Goal: Task Accomplishment & Management: Manage account settings

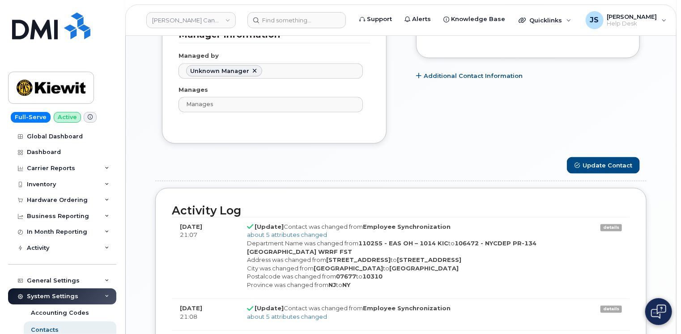
scroll to position [26, 0]
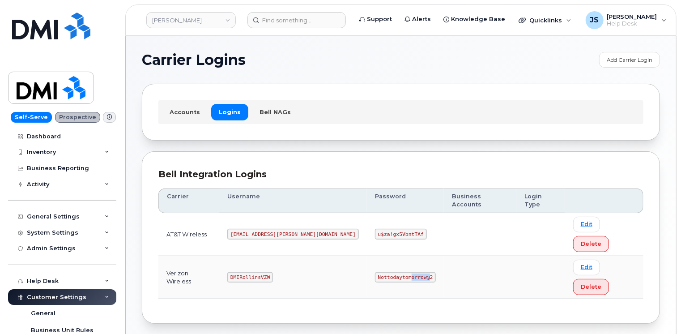
drag, startPoint x: 383, startPoint y: 239, endPoint x: 367, endPoint y: 237, distance: 16.6
click at [375, 272] on code "Nottodaytomorrow@2" at bounding box center [405, 277] width 61 height 11
drag, startPoint x: 367, startPoint y: 237, endPoint x: 372, endPoint y: 237, distance: 5.4
click at [375, 272] on code "Nottodaytomorrow@2" at bounding box center [405, 277] width 61 height 11
click at [381, 272] on code "Nottodaytomorrow@2" at bounding box center [405, 277] width 61 height 11
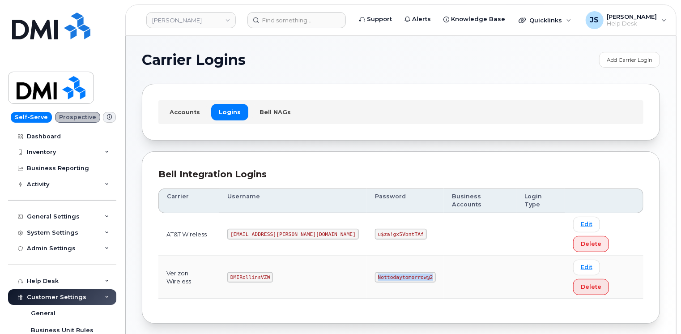
drag, startPoint x: 384, startPoint y: 239, endPoint x: 336, endPoint y: 235, distance: 48.0
click at [375, 272] on code "Nottodaytomorrow@2" at bounding box center [405, 277] width 61 height 11
copy code "Nottodaytomorrow@2"
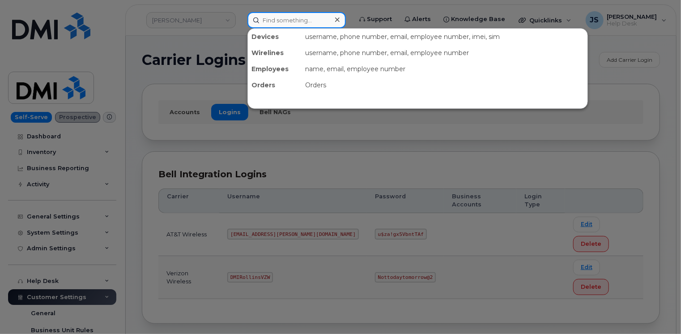
paste input "298745"
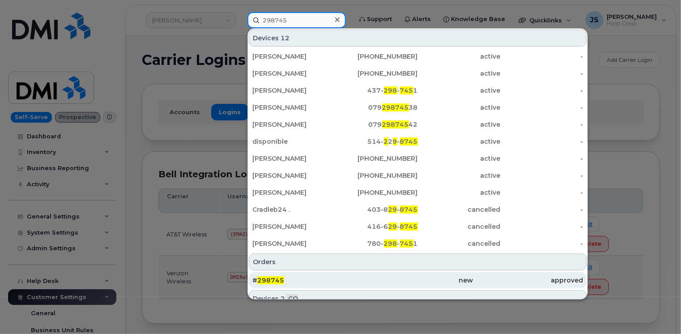
type input "298745"
click at [322, 278] on div "# 298745" at bounding box center [307, 279] width 110 height 9
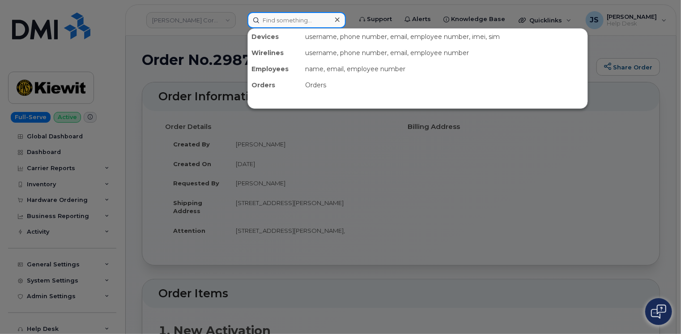
paste input "(830) 399-9668"
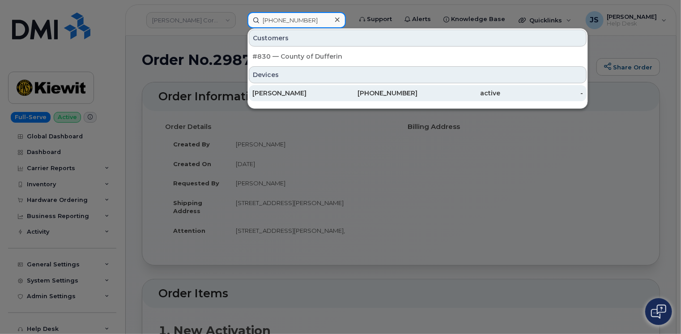
type input "(830) 399-9668"
click at [297, 93] on div "[PERSON_NAME]" at bounding box center [293, 93] width 83 height 9
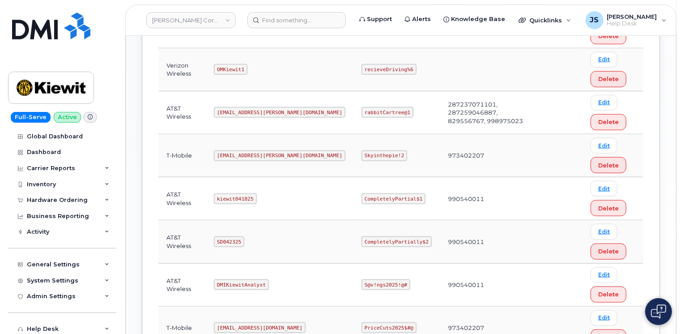
scroll to position [402, 0]
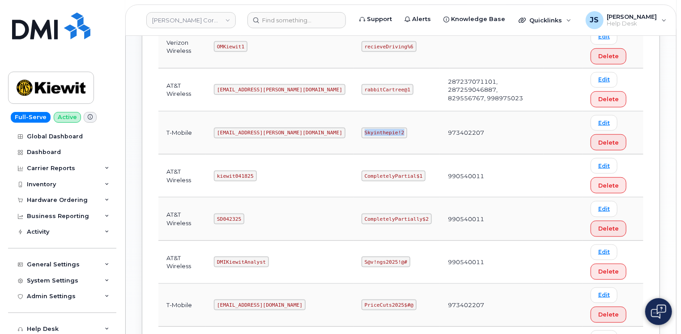
drag, startPoint x: 363, startPoint y: 128, endPoint x: 328, endPoint y: 125, distance: 35.5
click at [361, 127] on code "Skyinthepie!2" at bounding box center [384, 132] width 46 height 11
copy code "Skyinthepie!2"
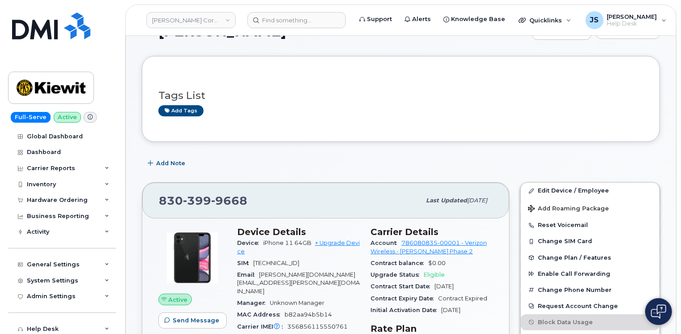
scroll to position [45, 0]
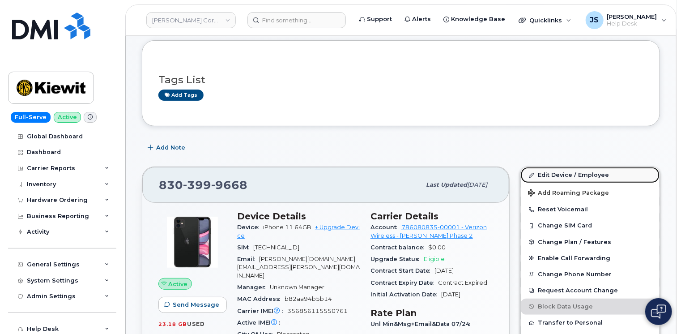
click at [555, 172] on link "Edit Device / Employee" at bounding box center [590, 175] width 139 height 16
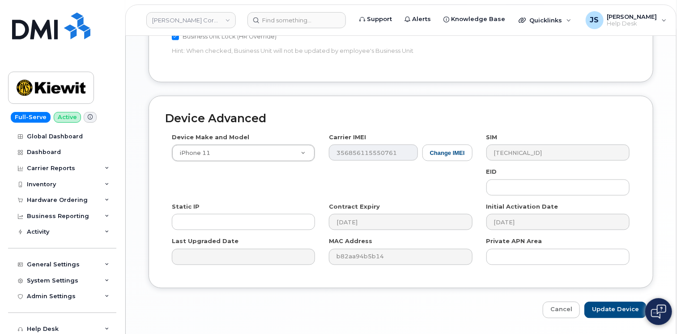
scroll to position [608, 0]
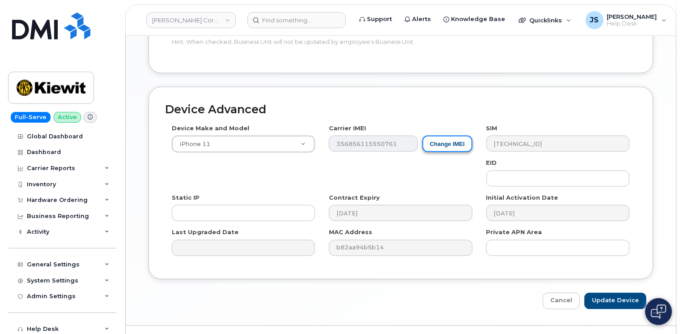
click at [451, 136] on button "Change IMEI" at bounding box center [447, 144] width 50 height 17
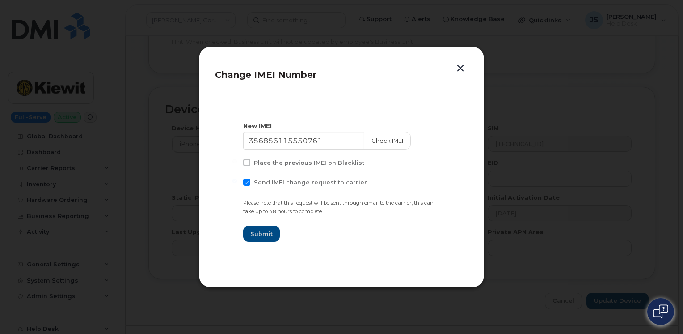
click at [458, 68] on button "button" at bounding box center [460, 68] width 13 height 13
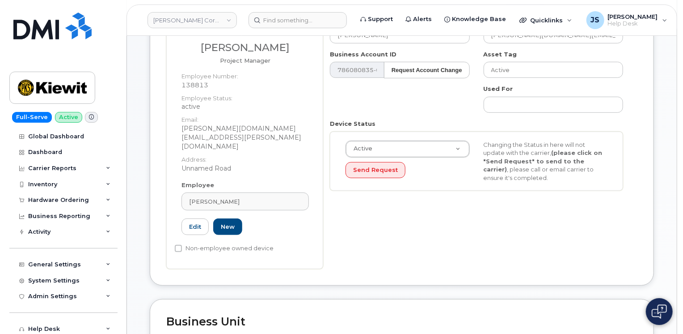
scroll to position [116, 0]
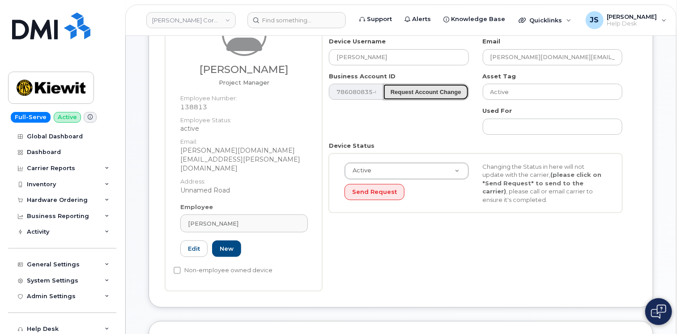
click at [441, 92] on strong "Request Account Change" at bounding box center [425, 92] width 71 height 7
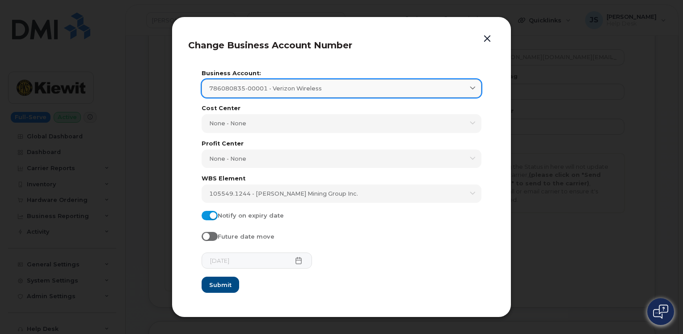
click at [460, 85] on div "786080835-00001 - Verizon Wireless" at bounding box center [341, 88] width 265 height 8
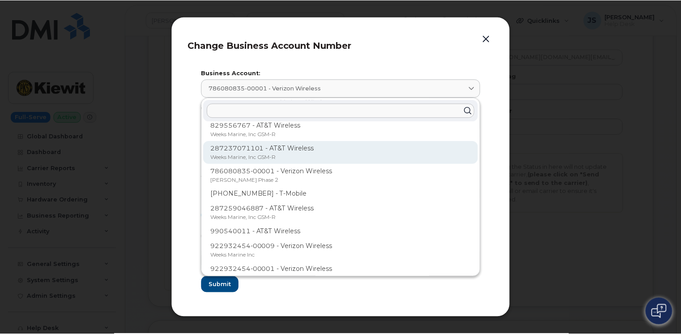
scroll to position [89, 0]
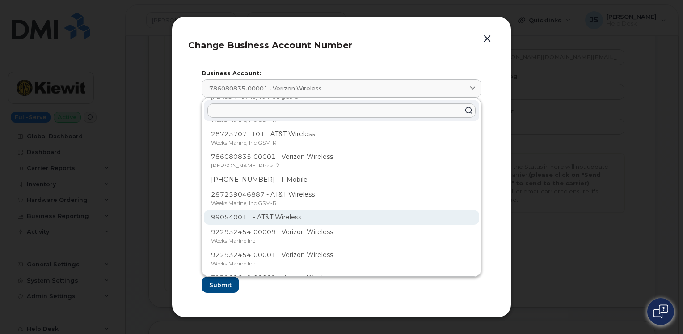
click at [248, 220] on p "990540011 - AT&T Wireless" at bounding box center [341, 216] width 261 height 9
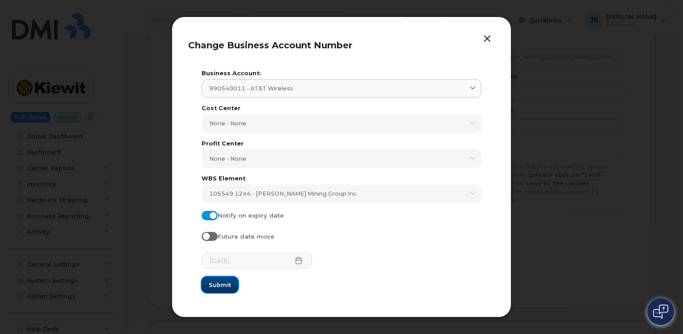
click at [224, 284] on span "Submit" at bounding box center [220, 284] width 22 height 8
type input "990540011 (AT&T Wireless)"
type input "12996"
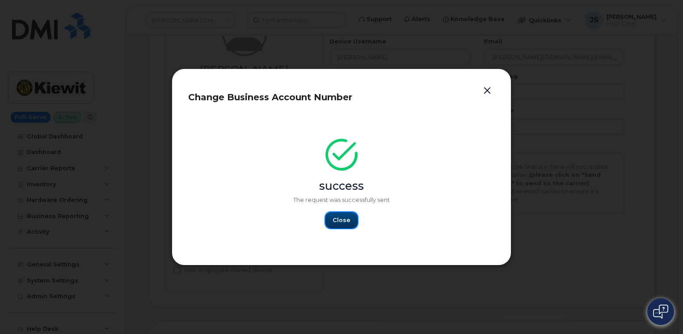
click at [347, 218] on span "Close" at bounding box center [342, 220] width 18 height 8
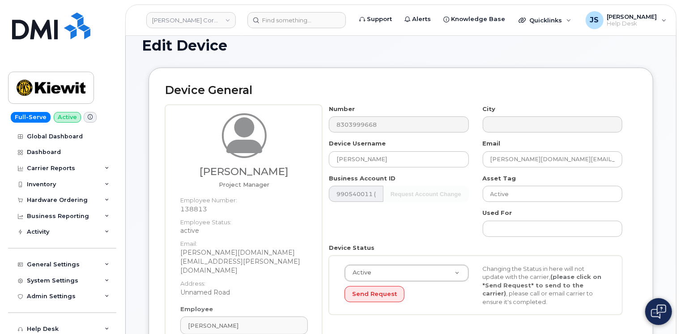
scroll to position [0, 0]
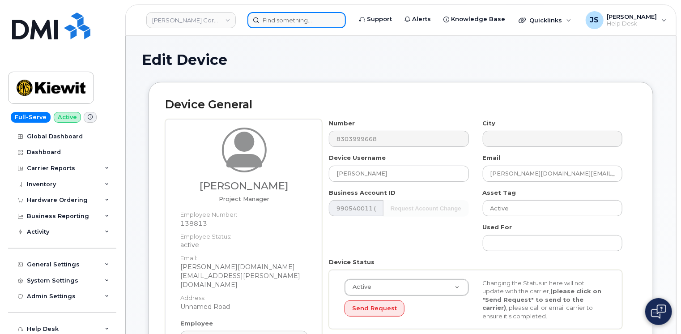
click at [271, 22] on input at bounding box center [296, 20] width 98 height 16
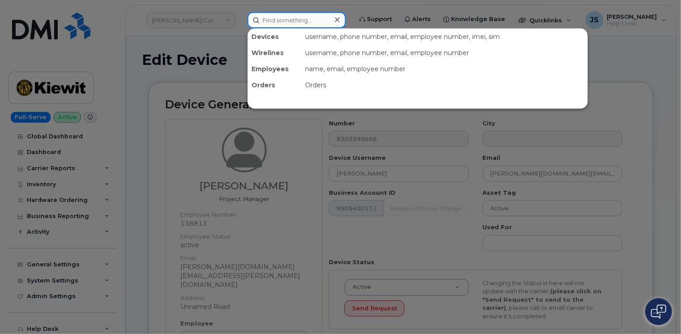
paste input "9022371418"
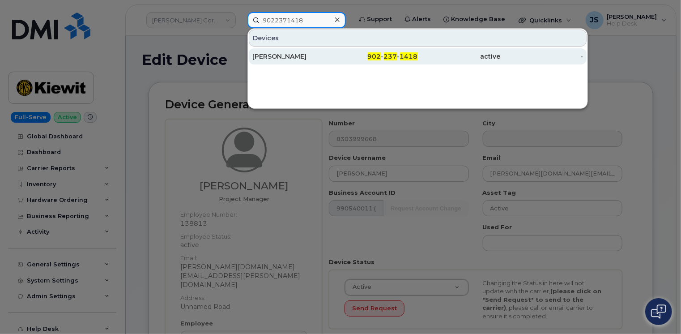
type input "9022371418"
click at [324, 59] on div "[PERSON_NAME]" at bounding box center [293, 56] width 83 height 9
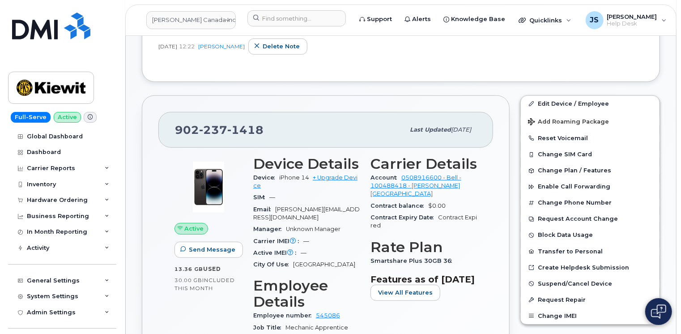
scroll to position [171, 0]
